Goal: Information Seeking & Learning: Learn about a topic

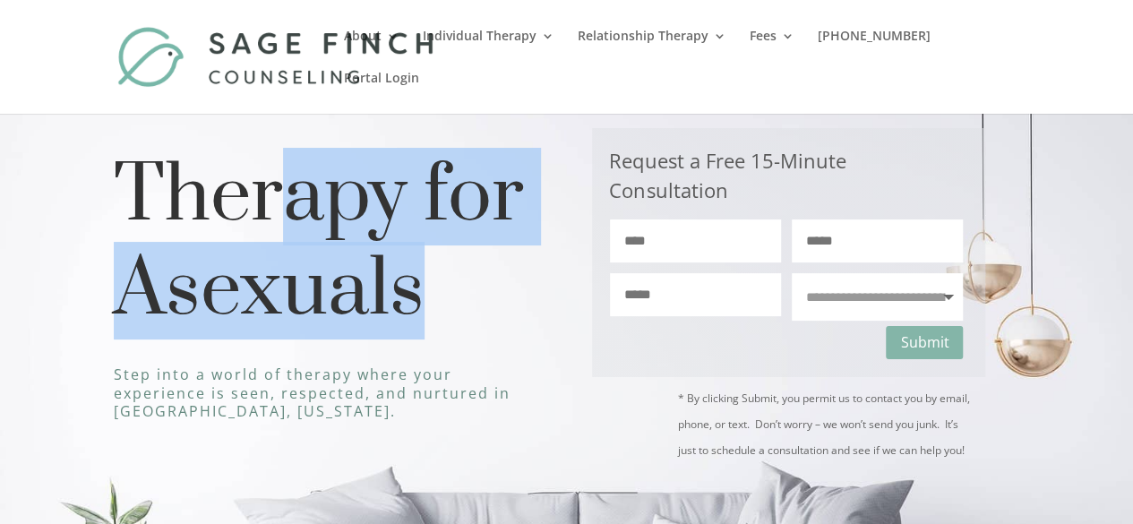
drag, startPoint x: 292, startPoint y: 193, endPoint x: 451, endPoint y: 287, distance: 185.5
click at [451, 287] on h1 "Therapy for Asexuals" at bounding box center [328, 249] width 428 height 198
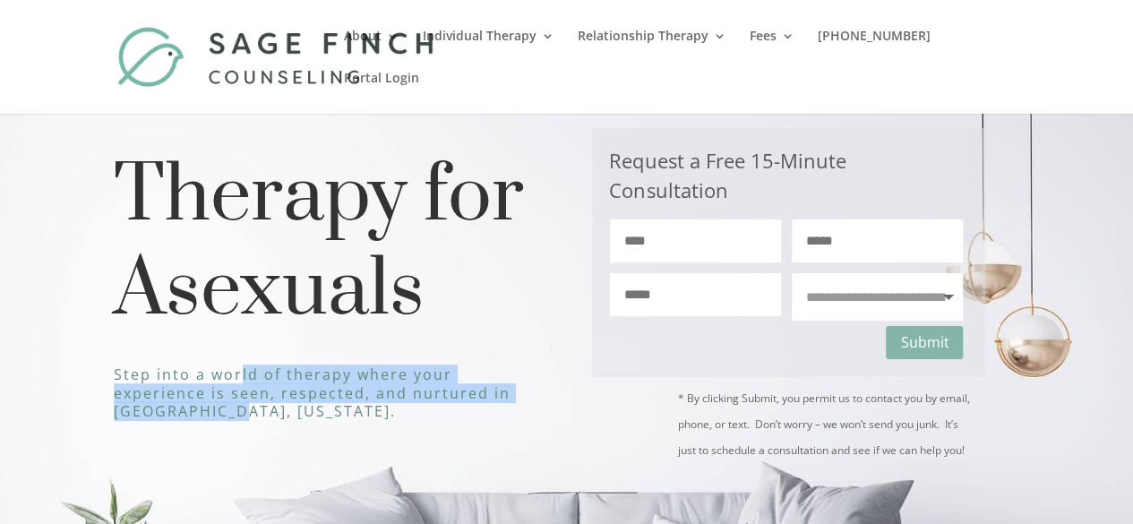
drag, startPoint x: 243, startPoint y: 381, endPoint x: 316, endPoint y: 416, distance: 81.7
click at [316, 416] on h3 "Step into a world of therapy where your experience is seen, respected, and nurt…" at bounding box center [328, 397] width 428 height 64
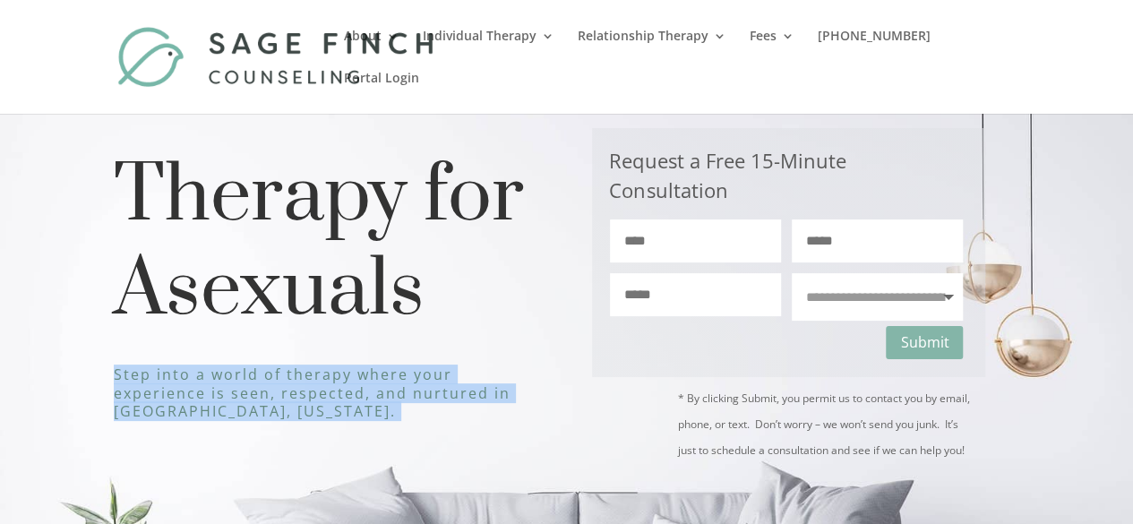
drag, startPoint x: 316, startPoint y: 416, endPoint x: 111, endPoint y: 376, distance: 209.0
click at [111, 376] on div "**********" at bounding box center [566, 429] width 1133 height 714
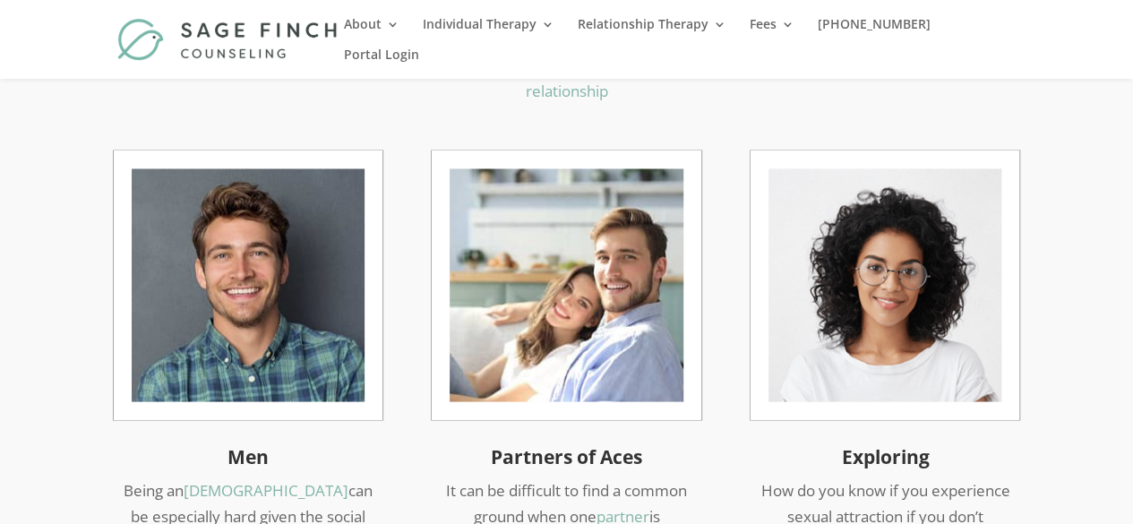
scroll to position [1517, 0]
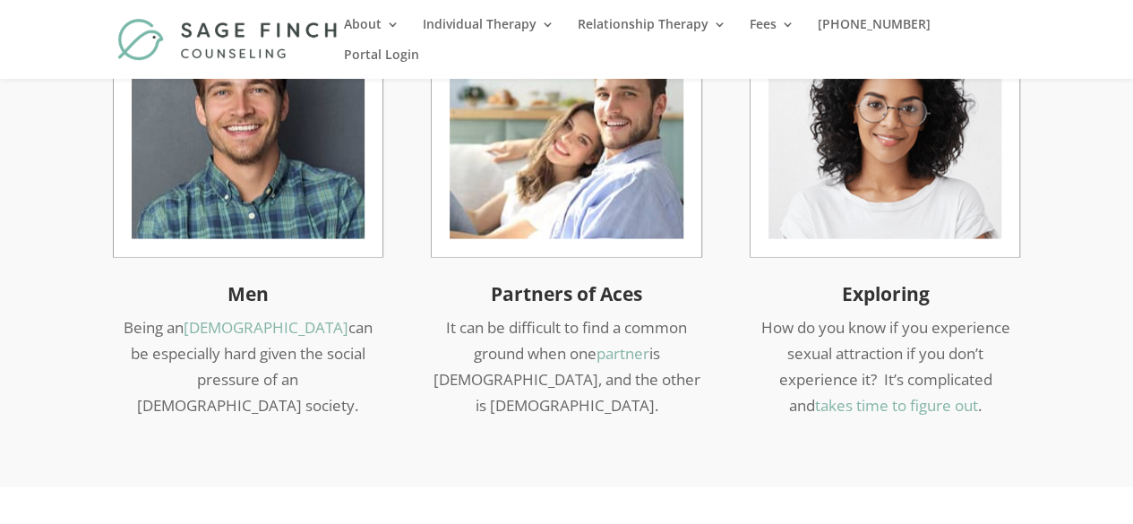
click at [253, 281] on h3 "Men" at bounding box center [248, 297] width 269 height 33
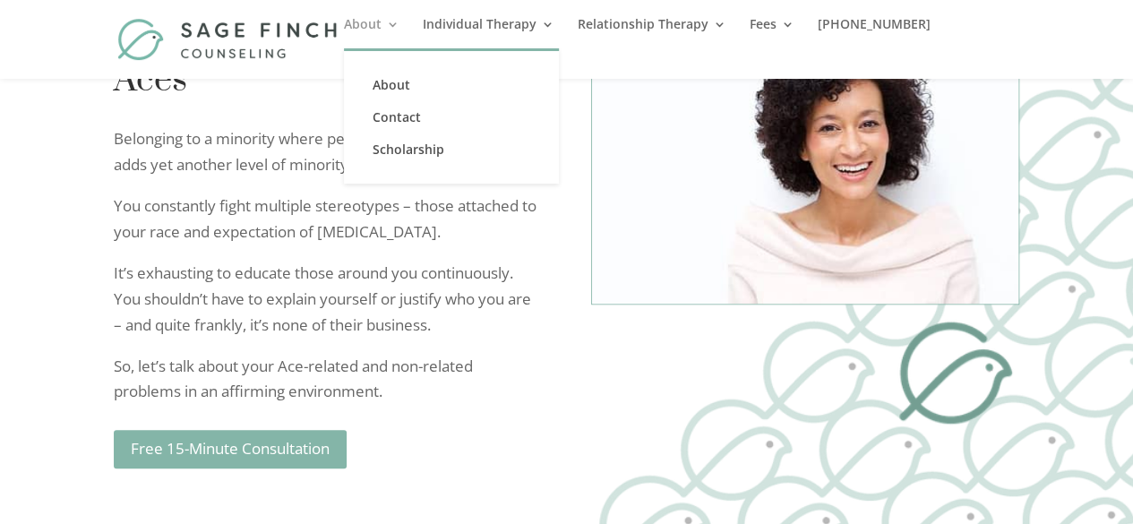
scroll to position [4400, 0]
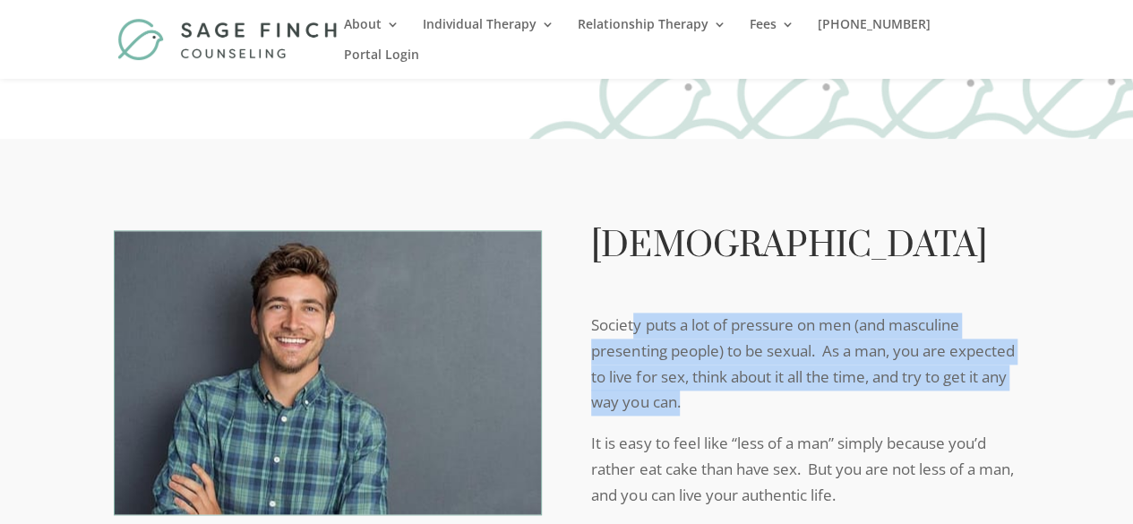
drag, startPoint x: 636, startPoint y: 228, endPoint x: 790, endPoint y: 304, distance: 171.4
click at [790, 313] on p "Society puts a lot of pressure on men (and masculine presenting people) to be s…" at bounding box center [805, 372] width 428 height 119
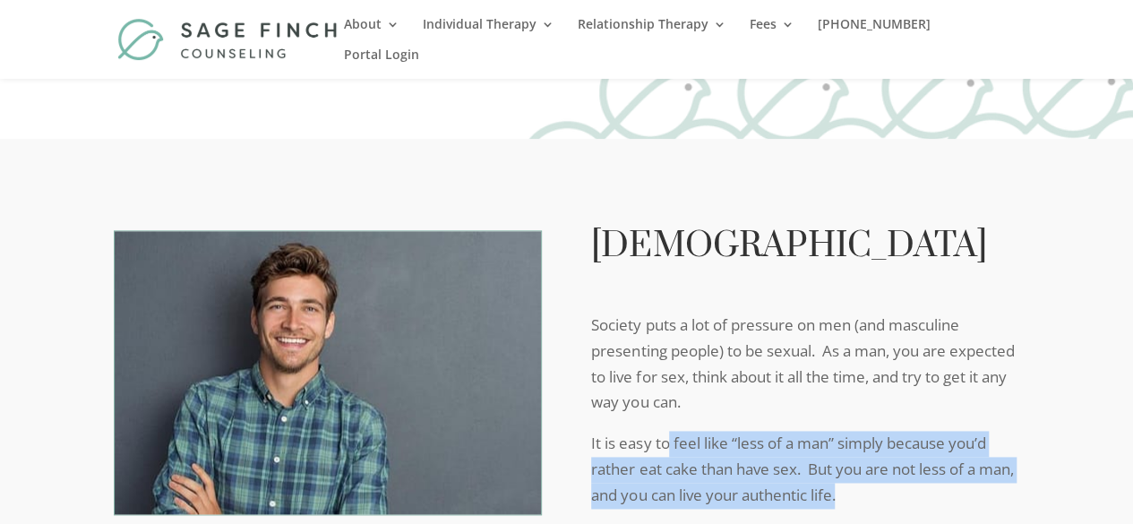
drag, startPoint x: 671, startPoint y: 358, endPoint x: 954, endPoint y: 403, distance: 286.5
click at [954, 431] on p "It is easy to feel like “less of a man” simply because you’d rather eat cake th…" at bounding box center [805, 477] width 428 height 93
drag, startPoint x: 954, startPoint y: 403, endPoint x: 590, endPoint y: 354, distance: 366.9
click at [590, 354] on div "[DEMOGRAPHIC_DATA] Society puts a lot of pressure on men (and masculine present…" at bounding box center [567, 520] width 906 height 625
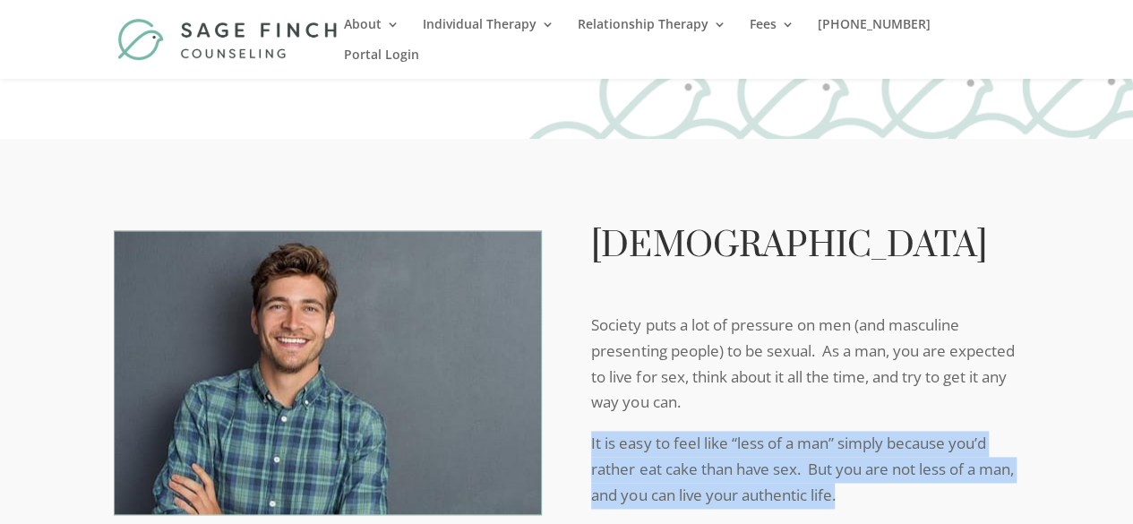
click at [590, 354] on div "[DEMOGRAPHIC_DATA] Society puts a lot of pressure on men (and masculine present…" at bounding box center [567, 520] width 906 height 625
drag, startPoint x: 590, startPoint y: 354, endPoint x: 897, endPoint y: 398, distance: 310.4
click at [897, 398] on div "[DEMOGRAPHIC_DATA] Society puts a lot of pressure on men (and masculine present…" at bounding box center [567, 520] width 906 height 625
click at [897, 431] on p "It is easy to feel like “less of a man” simply because you’d rather eat cake th…" at bounding box center [805, 477] width 428 height 93
drag, startPoint x: 897, startPoint y: 398, endPoint x: 587, endPoint y: 350, distance: 313.6
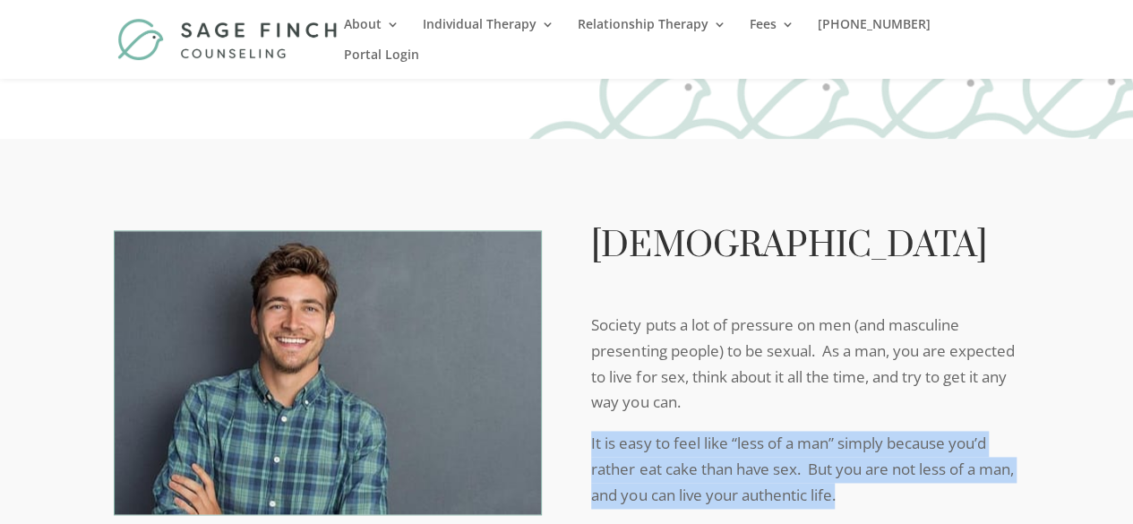
click at [587, 350] on div "[DEMOGRAPHIC_DATA] Society puts a lot of pressure on men (and masculine present…" at bounding box center [567, 520] width 906 height 625
drag, startPoint x: 587, startPoint y: 350, endPoint x: 944, endPoint y: 419, distance: 363.0
click at [944, 419] on div "[DEMOGRAPHIC_DATA] Society puts a lot of pressure on men (and masculine present…" at bounding box center [567, 520] width 906 height 625
click at [944, 431] on p "It is easy to feel like “less of a man” simply because you’d rather eat cake th…" at bounding box center [805, 477] width 428 height 93
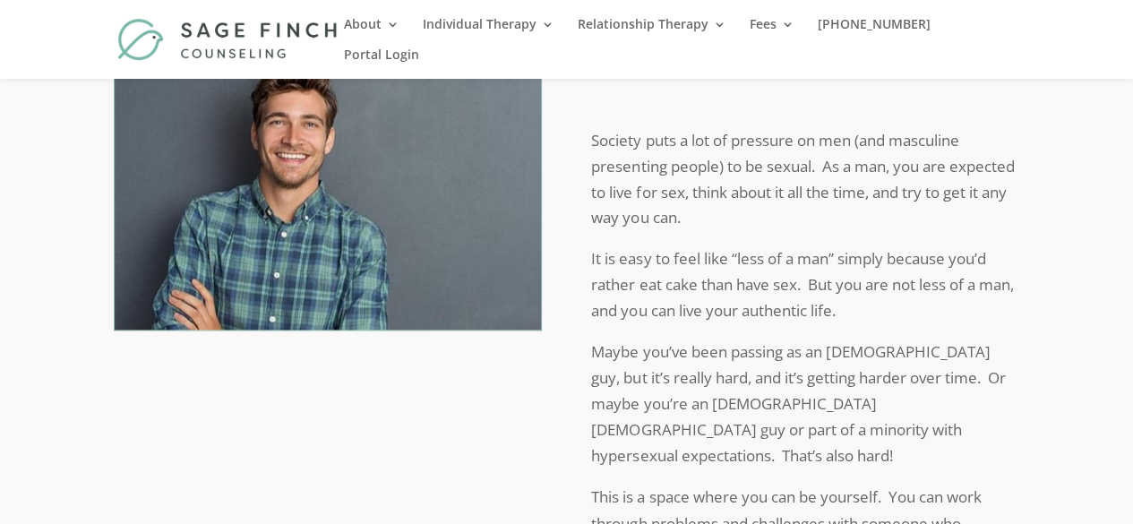
scroll to position [4598, 0]
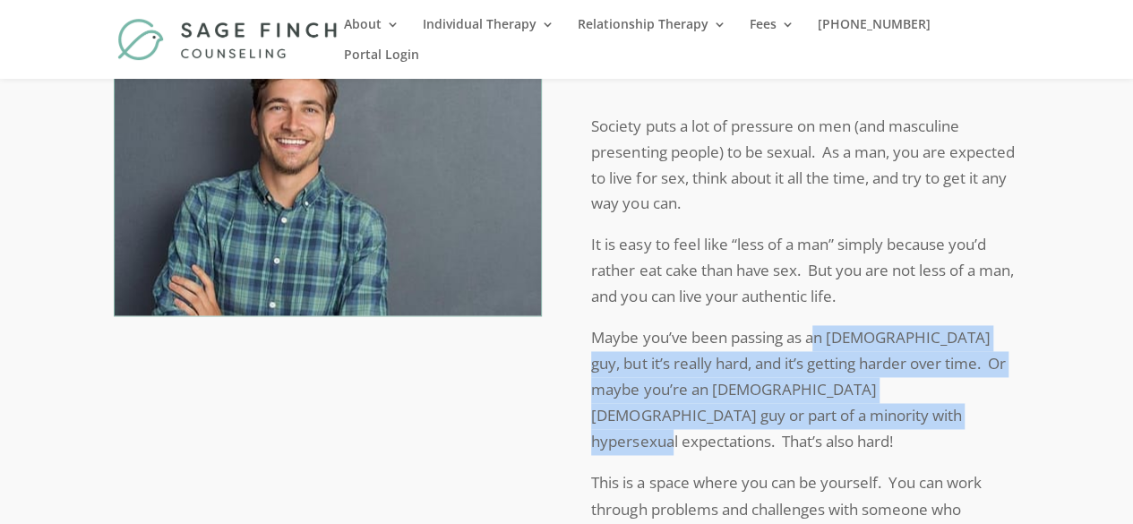
drag, startPoint x: 820, startPoint y: 248, endPoint x: 933, endPoint y: 333, distance: 141.3
click at [933, 333] on p "Maybe you’ve been passing as an [DEMOGRAPHIC_DATA] guy, but it’s really hard, a…" at bounding box center [805, 397] width 428 height 145
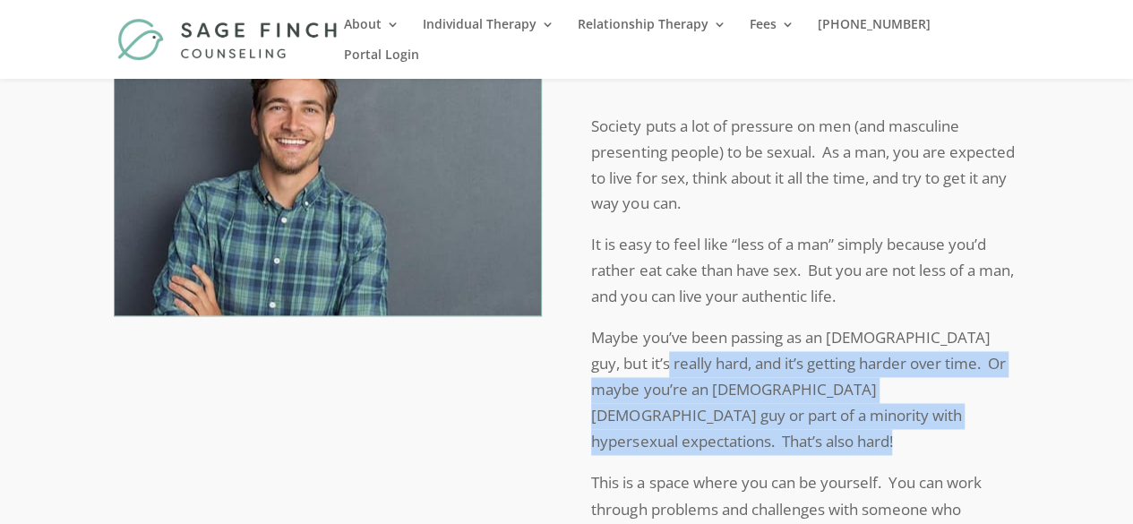
drag, startPoint x: 933, startPoint y: 333, endPoint x: 651, endPoint y: 283, distance: 286.5
click at [651, 325] on p "Maybe you’ve been passing as an [DEMOGRAPHIC_DATA] guy, but it’s really hard, a…" at bounding box center [805, 397] width 428 height 145
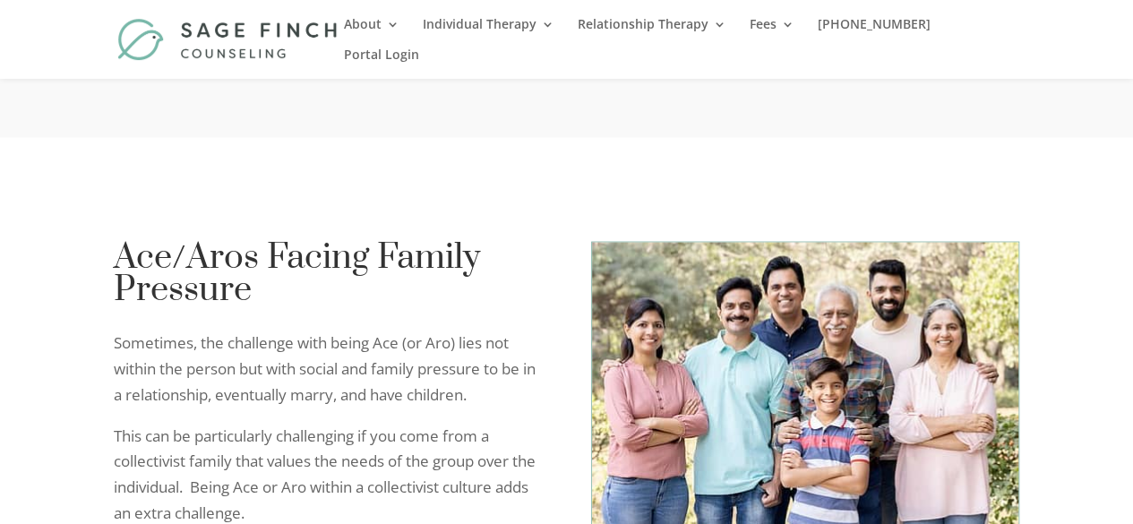
scroll to position [5165, 0]
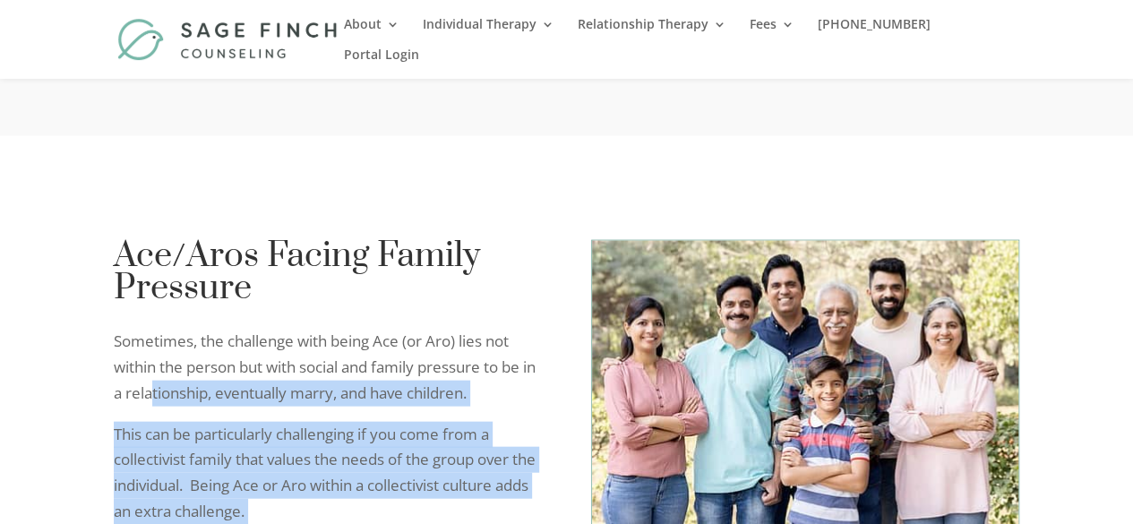
drag, startPoint x: 168, startPoint y: 271, endPoint x: 392, endPoint y: 442, distance: 281.7
click at [392, 442] on div "Ace/Aros Facing Family Pressure Sometimes, the challenge with being Ace (or Aro…" at bounding box center [328, 514] width 428 height 549
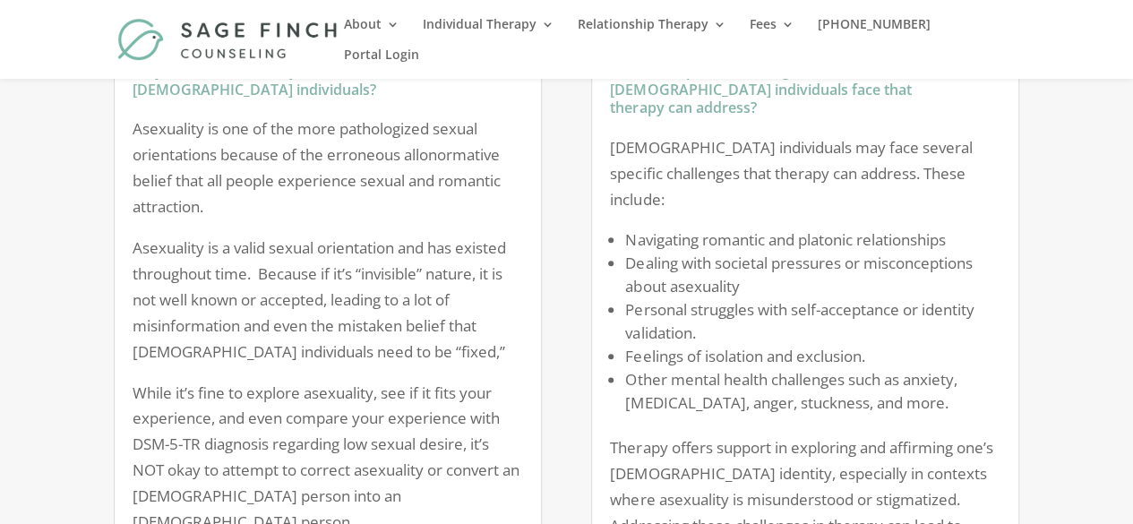
scroll to position [1679, 0]
